Goal: Information Seeking & Learning: Find specific fact

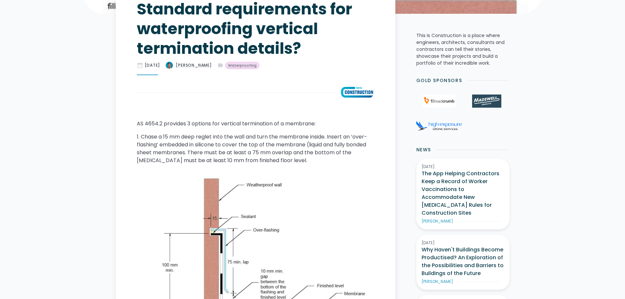
scroll to position [247, 0]
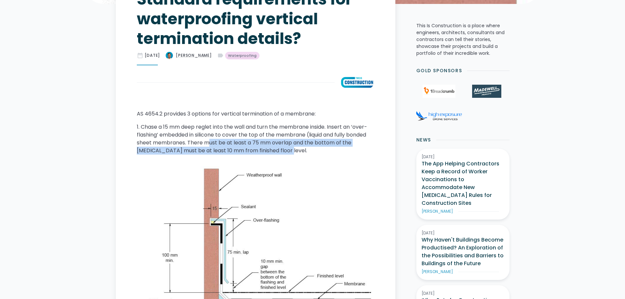
drag, startPoint x: 210, startPoint y: 143, endPoint x: 323, endPoint y: 148, distance: 112.6
click at [323, 148] on p "1. Chase a 15 mm deep reglet into the wall and turn the membrane inside. Insert…" at bounding box center [255, 138] width 237 height 31
click at [299, 166] on img at bounding box center [255, 250] width 237 height 170
click at [315, 177] on img at bounding box center [255, 250] width 237 height 170
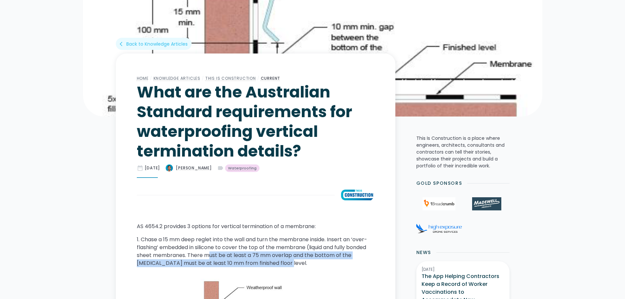
scroll to position [125, 0]
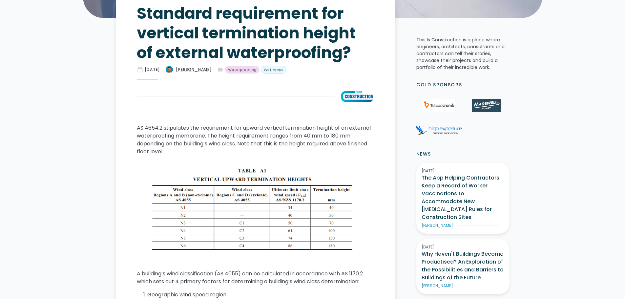
scroll to position [275, 0]
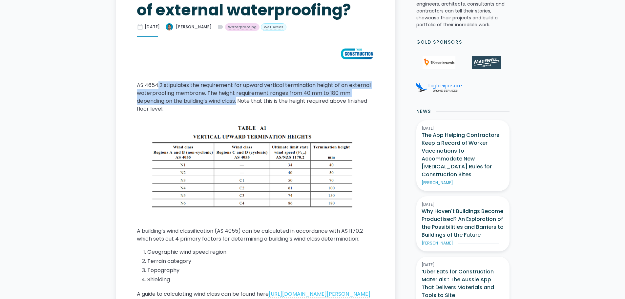
drag, startPoint x: 156, startPoint y: 85, endPoint x: 240, endPoint y: 103, distance: 85.7
click at [240, 103] on p "AS 4654.2 stipulates the requirement for upward vertical termination height of …" at bounding box center [255, 96] width 237 height 31
click at [254, 95] on p "AS 4654.2 stipulates the requirement for upward vertical termination height of …" at bounding box center [255, 96] width 237 height 31
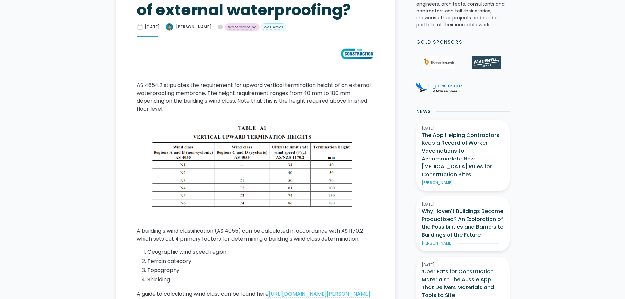
click at [293, 92] on p "AS 4654.2 stipulates the requirement for upward vertical termination height of …" at bounding box center [255, 96] width 237 height 31
